Goal: Task Accomplishment & Management: Use online tool/utility

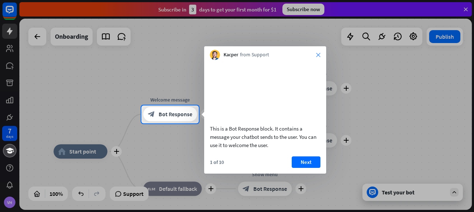
click at [320, 55] on icon "close" at bounding box center [318, 55] width 4 height 4
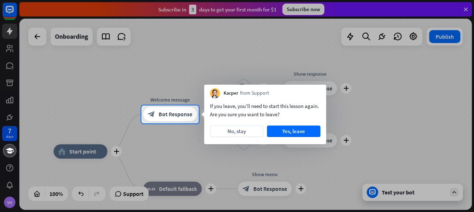
click at [354, 101] on div at bounding box center [237, 53] width 474 height 106
click at [244, 133] on button "No, stay" at bounding box center [236, 131] width 53 height 11
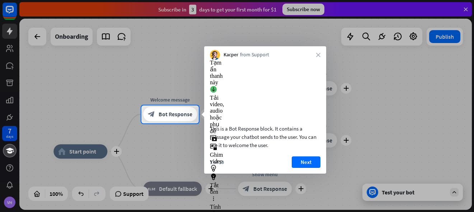
click at [321, 57] on div "Kacper from Support close" at bounding box center [265, 53] width 122 height 14
click at [316, 57] on div "Kacper from Support close" at bounding box center [265, 53] width 122 height 14
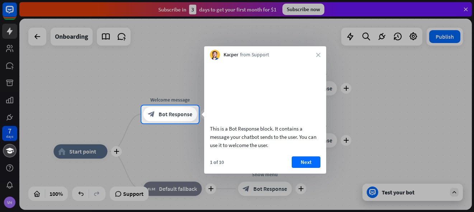
click at [321, 55] on div "Kacper from Support close" at bounding box center [265, 53] width 122 height 14
click at [317, 55] on icon "close" at bounding box center [318, 55] width 4 height 4
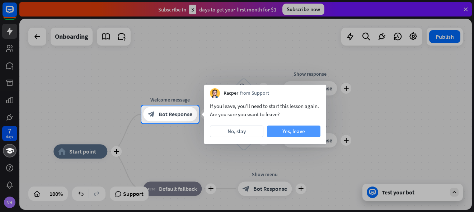
click at [297, 134] on button "Yes, leave" at bounding box center [293, 131] width 53 height 11
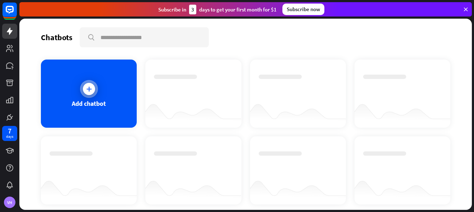
click at [86, 87] on icon at bounding box center [88, 88] width 7 height 7
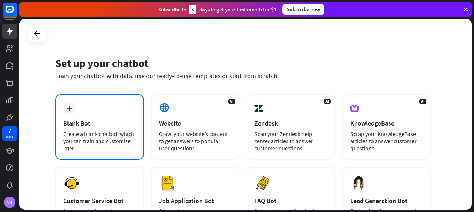
click at [80, 120] on div "Blank Bot" at bounding box center [99, 123] width 73 height 8
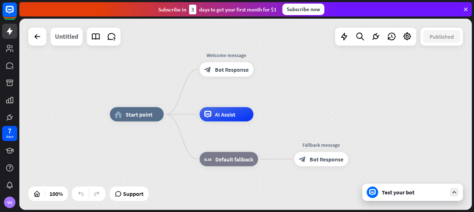
click at [73, 38] on div "Untitled" at bounding box center [66, 37] width 23 height 18
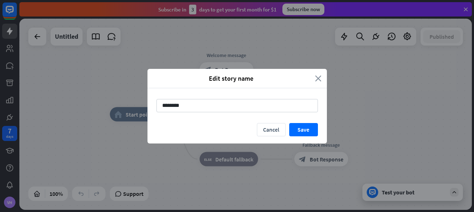
click at [319, 78] on icon "close" at bounding box center [318, 78] width 6 height 8
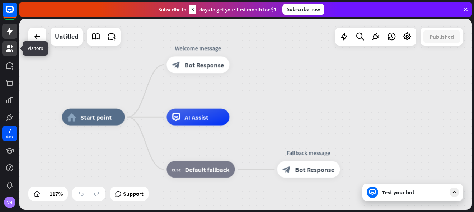
click at [10, 53] on link at bounding box center [9, 48] width 15 height 15
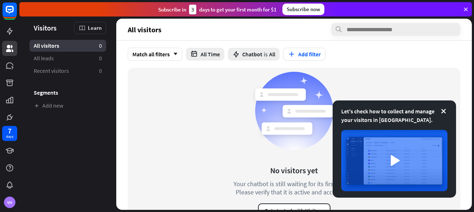
click at [446, 108] on icon at bounding box center [443, 111] width 7 height 7
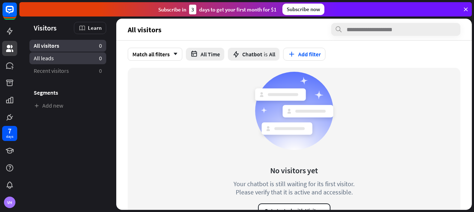
click at [45, 62] on link "All leads 0" at bounding box center [67, 58] width 77 height 12
